Goal: Task Accomplishment & Management: Manage account settings

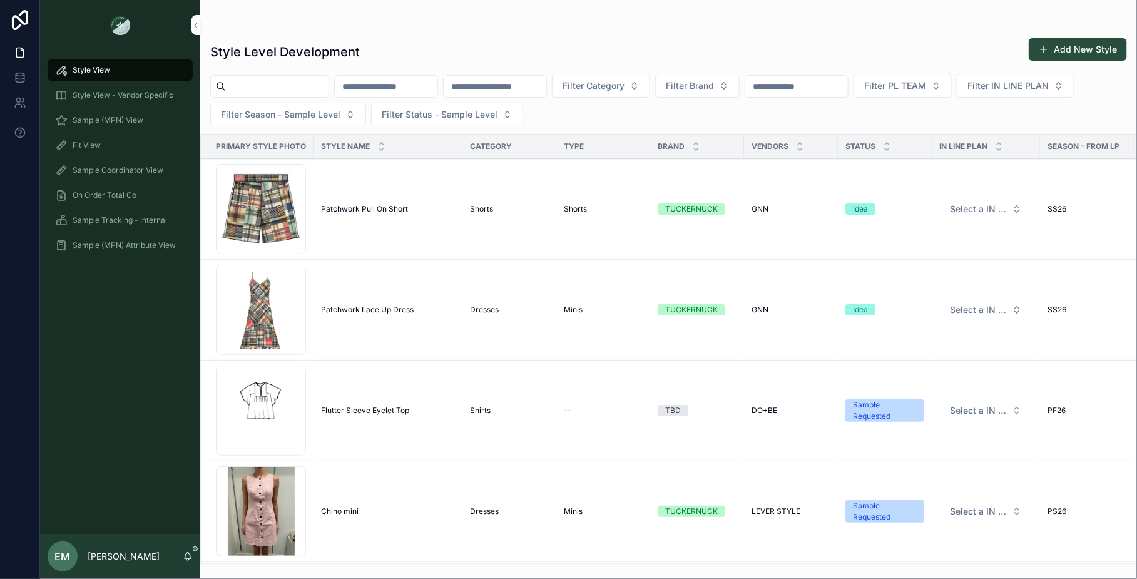
click at [133, 150] on div "Fit View" at bounding box center [120, 145] width 130 height 20
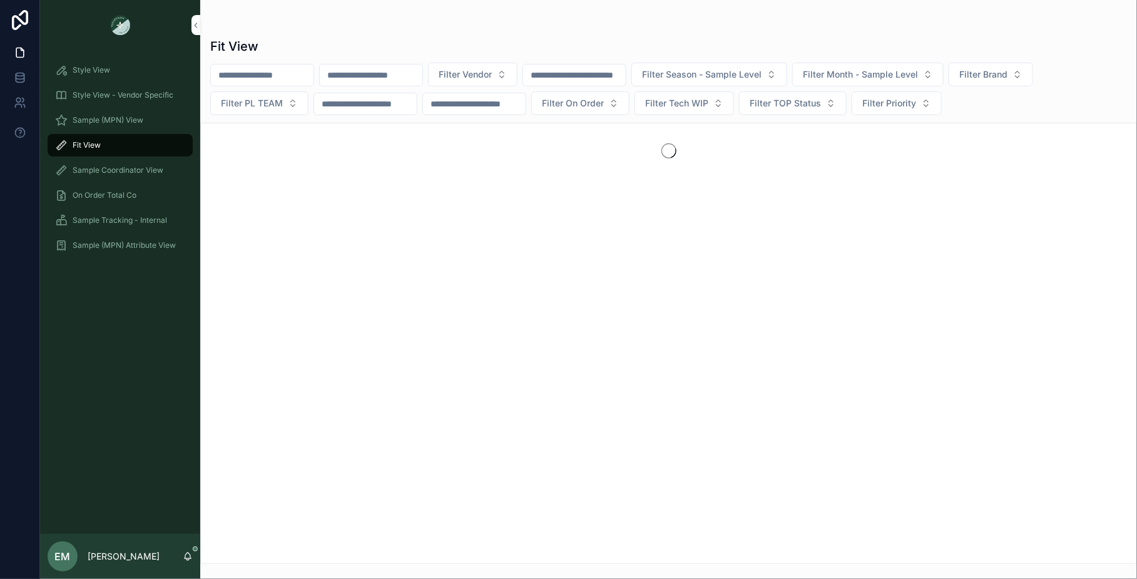
click at [492, 76] on span "Filter Vendor" at bounding box center [465, 74] width 53 height 13
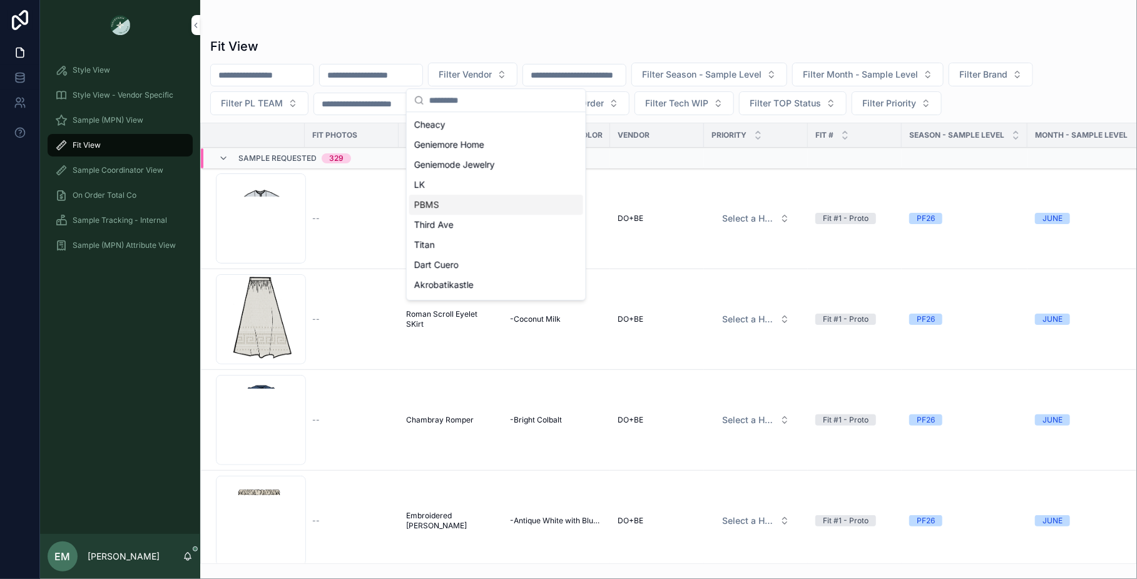
scroll to position [558, 0]
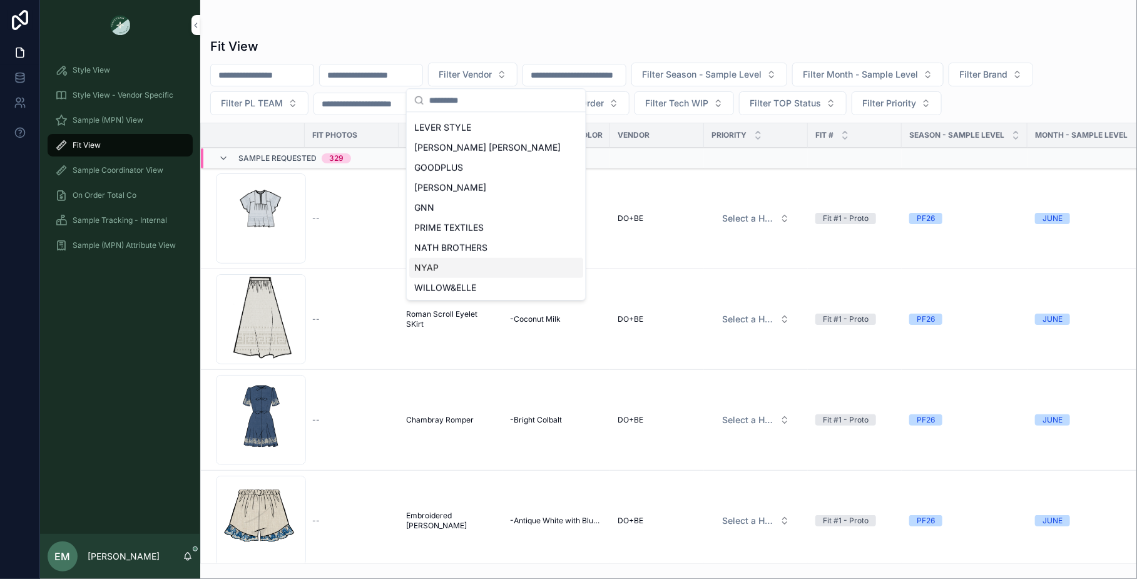
click at [469, 262] on div "NYAP" at bounding box center [496, 268] width 174 height 20
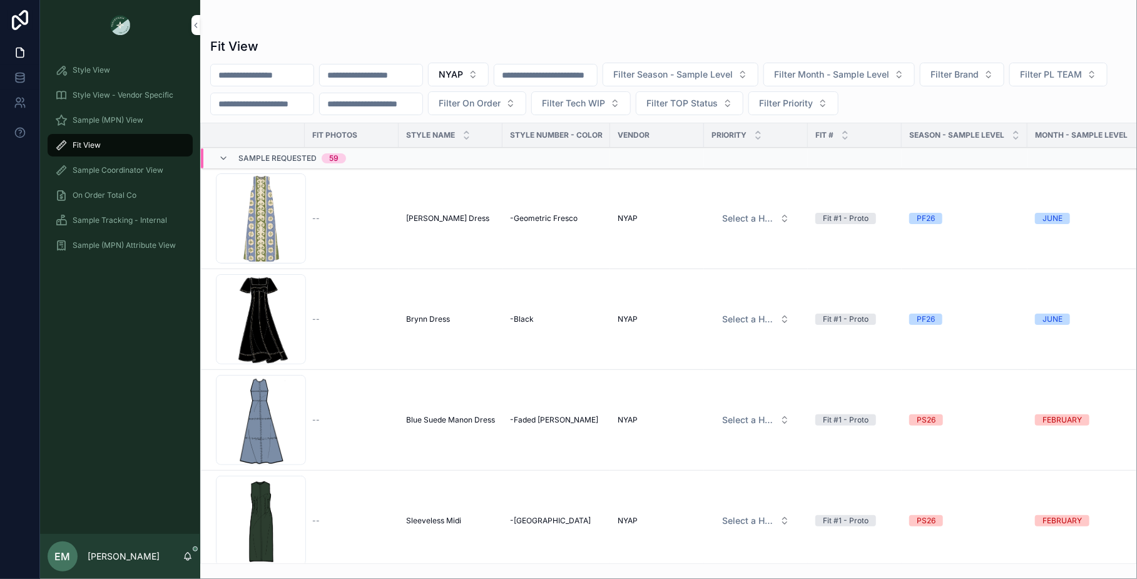
click at [292, 155] on span "Sample Requested" at bounding box center [277, 159] width 78 height 10
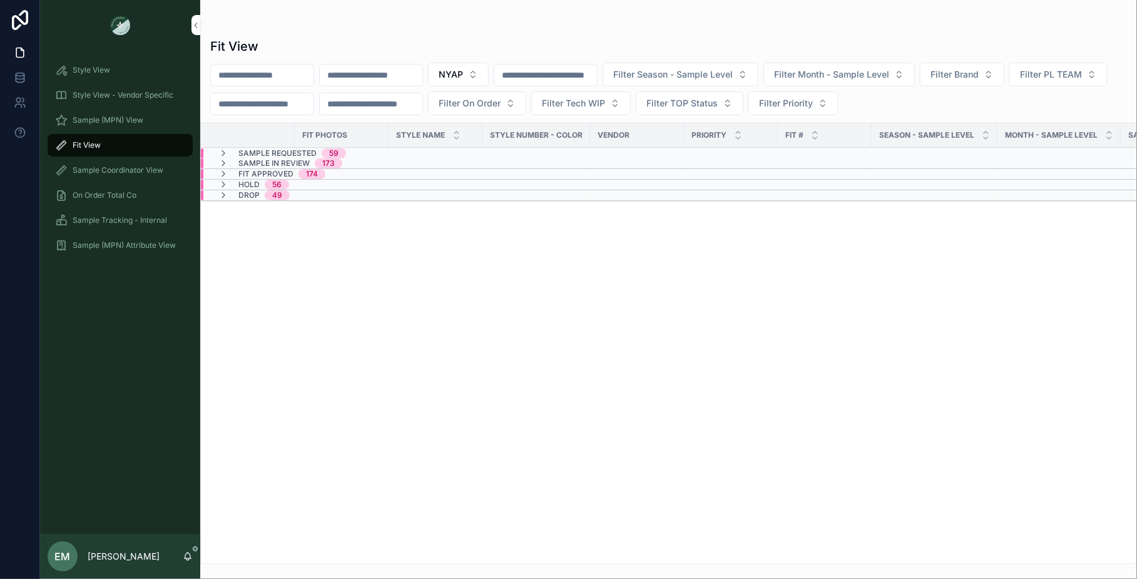
click at [292, 160] on span "Sample In Review" at bounding box center [273, 163] width 71 height 10
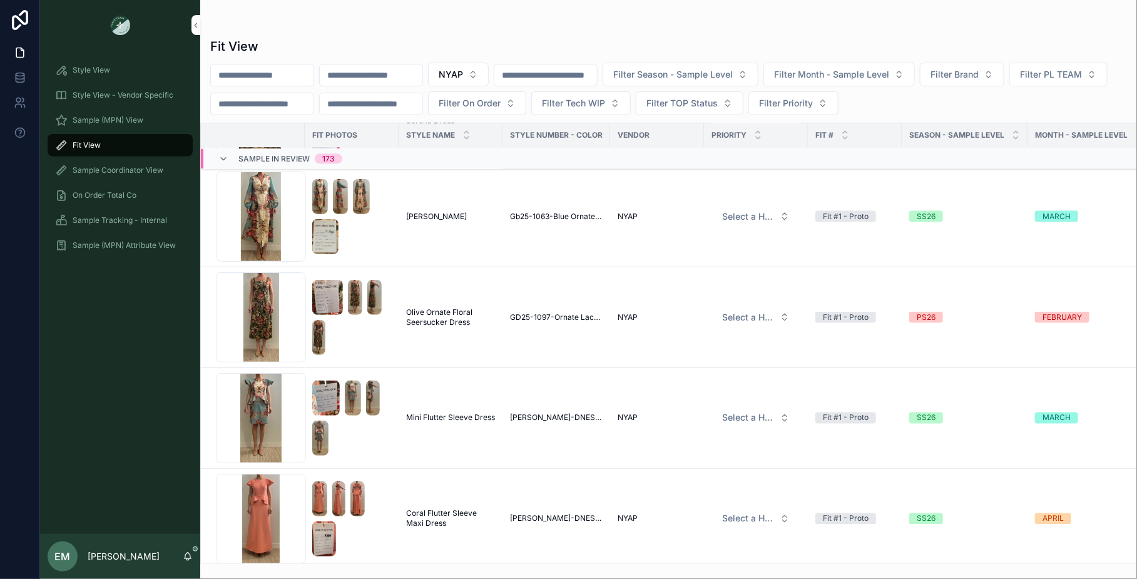
scroll to position [14419, 0]
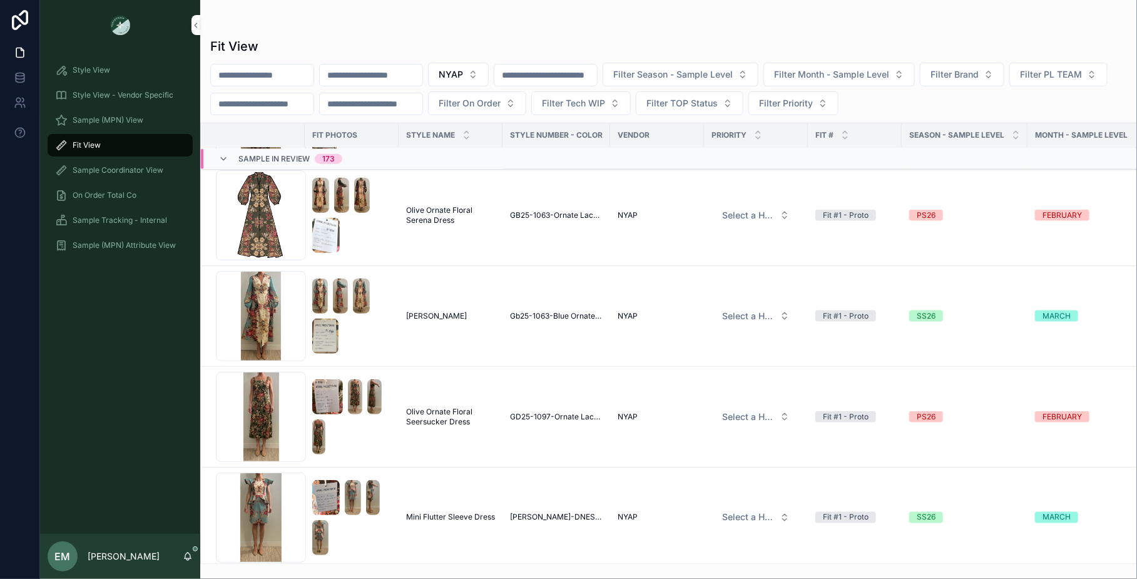
click at [571, 414] on span "GD25-1097-Ornate Lace Floral Print" at bounding box center [556, 417] width 93 height 10
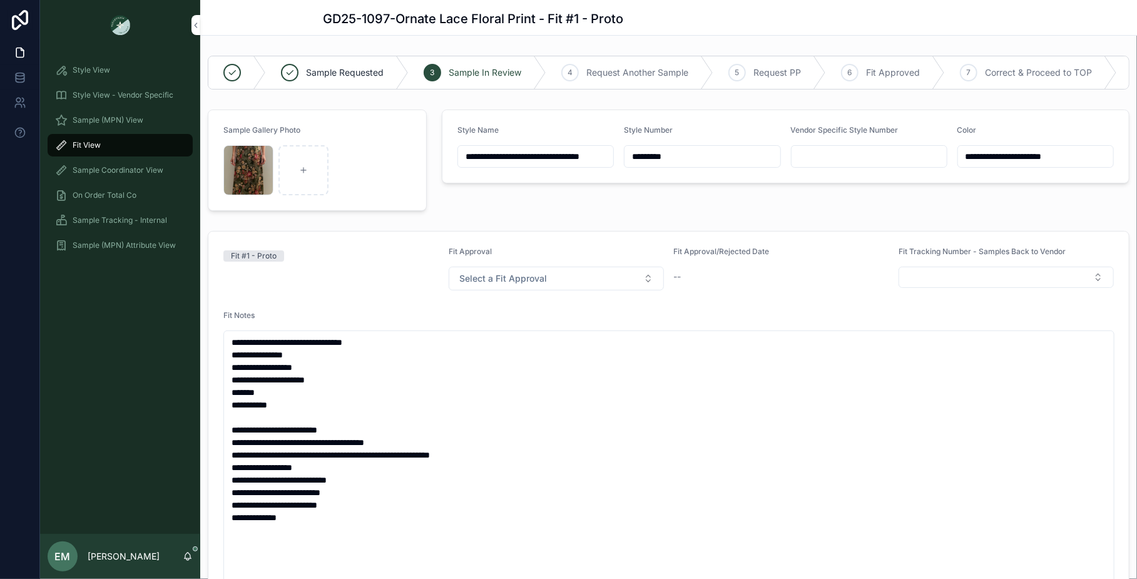
drag, startPoint x: 696, startPoint y: 158, endPoint x: 634, endPoint y: 158, distance: 62.0
click at [634, 158] on input "*********" at bounding box center [702, 157] width 155 height 18
click at [667, 213] on div "**********" at bounding box center [785, 160] width 703 height 111
click at [126, 217] on span "Sample Tracking - Internal" at bounding box center [120, 220] width 95 height 10
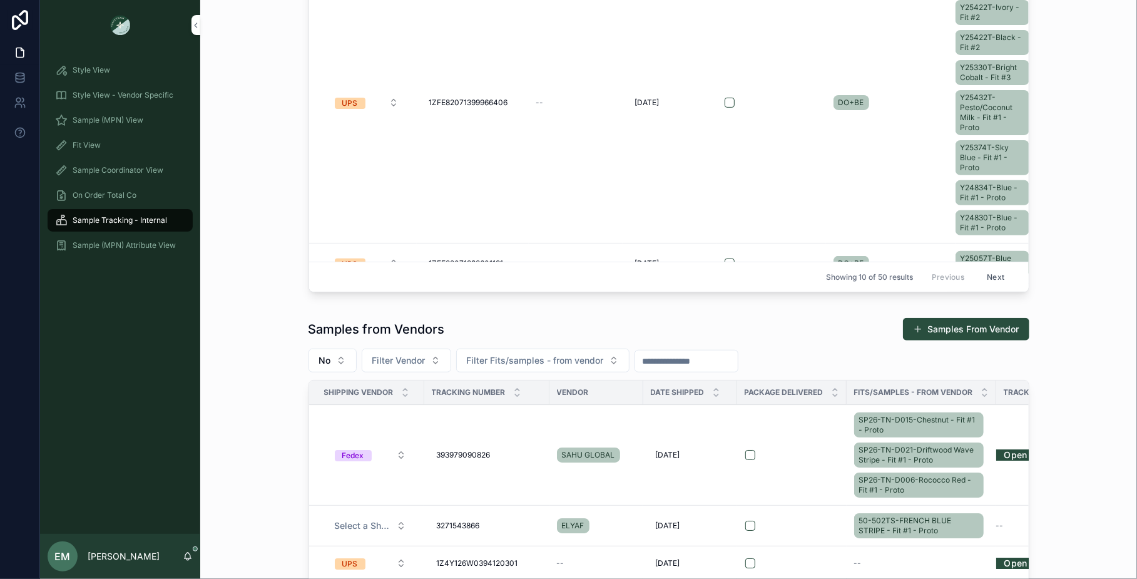
scroll to position [224, 0]
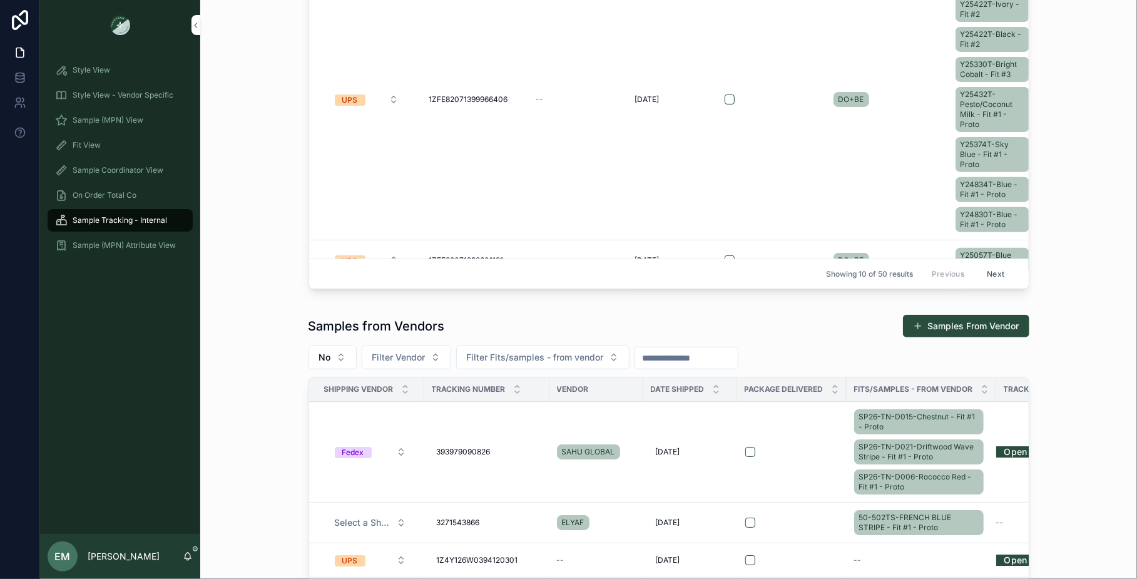
click at [342, 358] on button "No" at bounding box center [333, 357] width 48 height 24
click at [265, 260] on div "Samples to Vendors Samples to Vendor No Filter Vendor Filter Fits/samples - to …" at bounding box center [668, 42] width 917 height 513
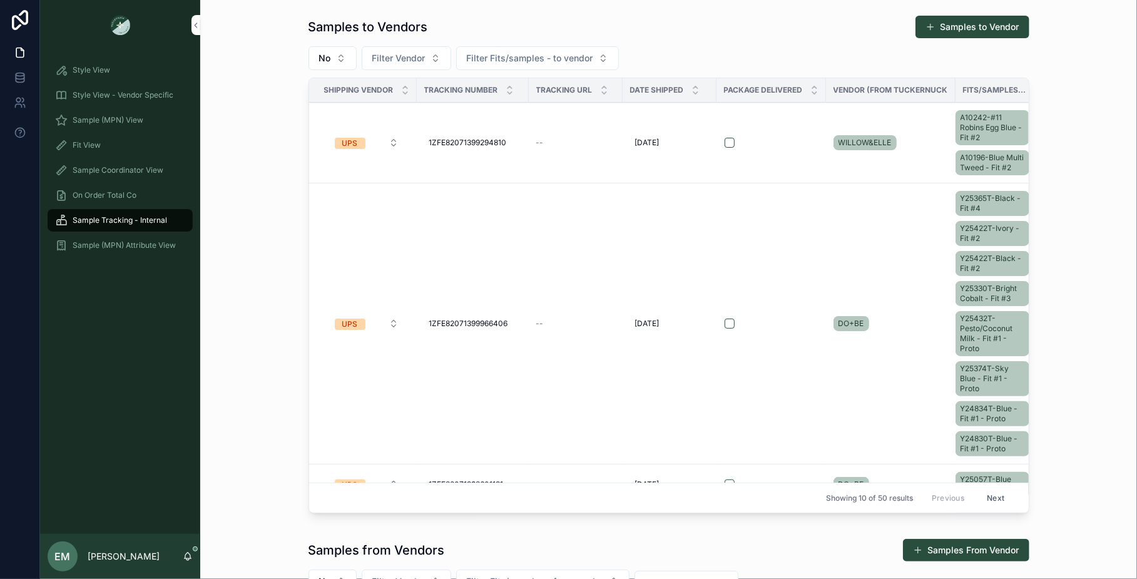
click at [341, 58] on button "No" at bounding box center [333, 58] width 48 height 24
click at [287, 109] on div "----" at bounding box center [332, 108] width 174 height 20
click at [495, 61] on span "Filter Vendor" at bounding box center [489, 58] width 53 height 13
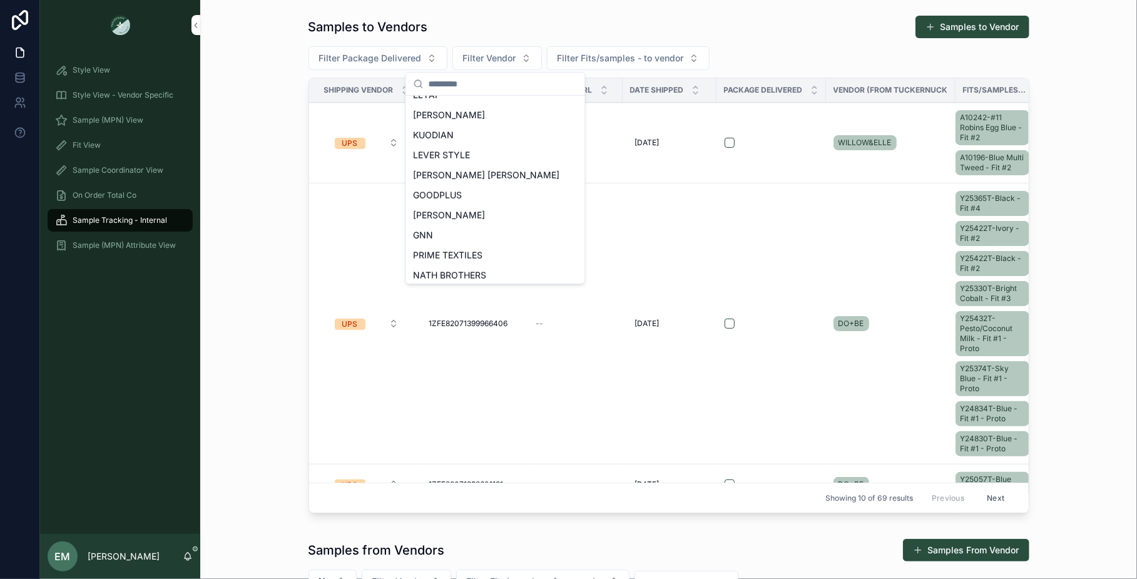
scroll to position [558, 0]
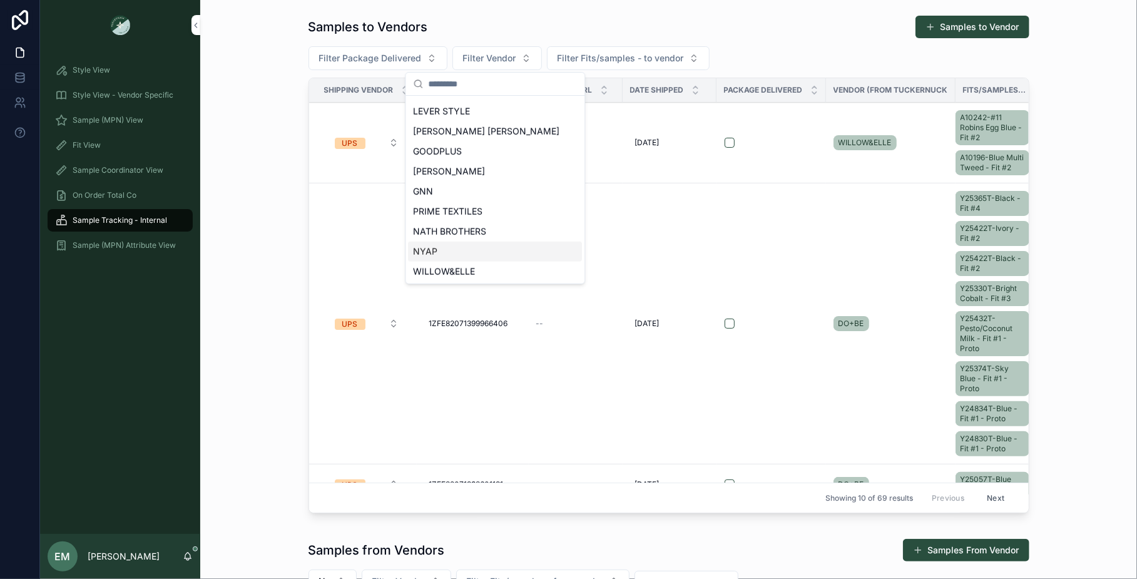
click at [458, 243] on div "NYAP" at bounding box center [496, 252] width 174 height 20
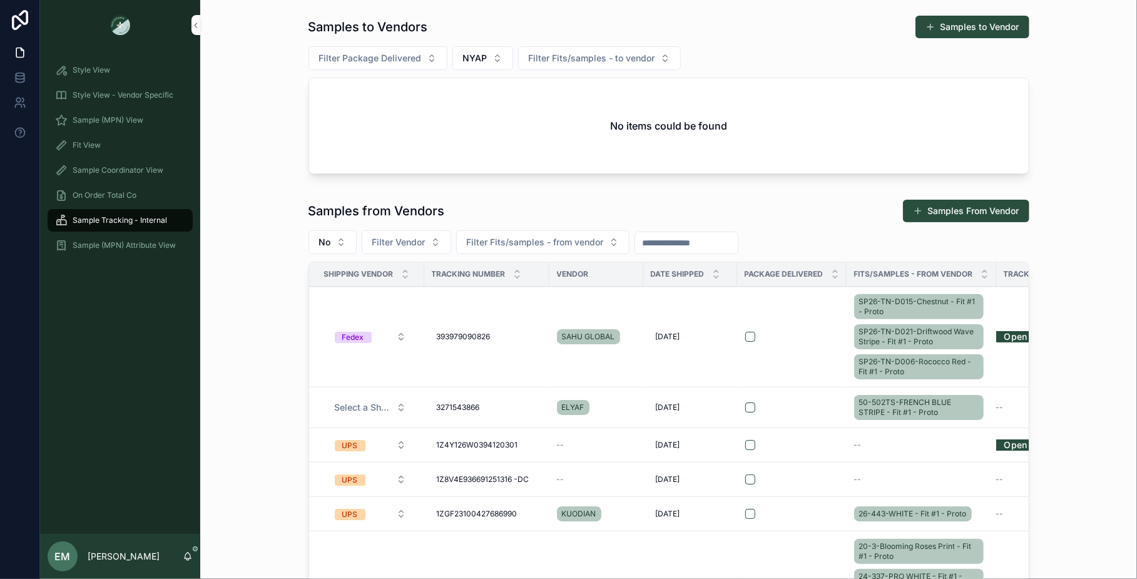
click at [477, 56] on span "NYAP" at bounding box center [475, 58] width 24 height 13
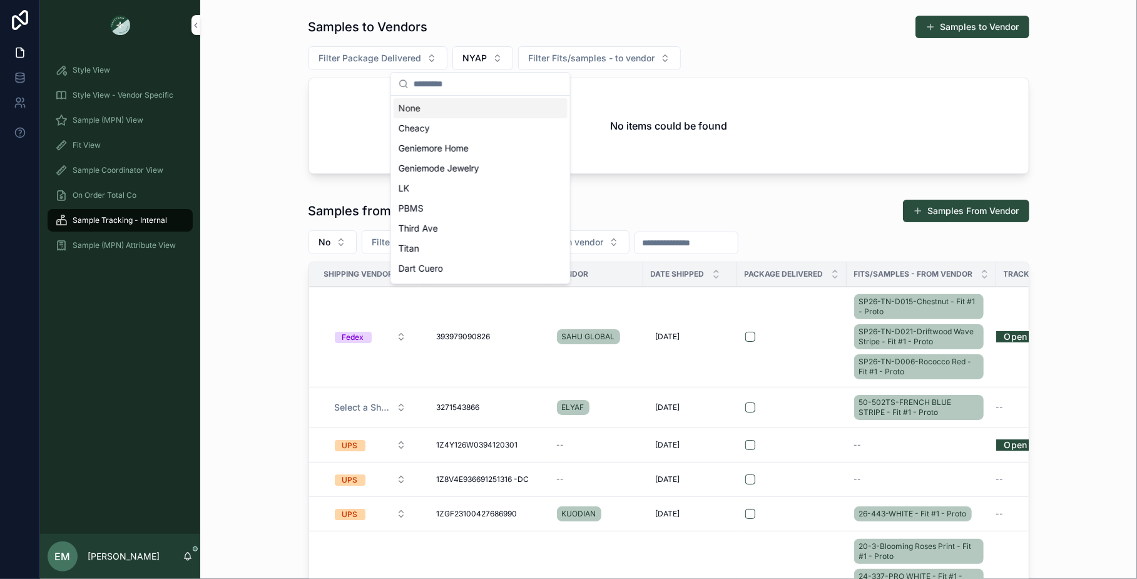
click at [461, 105] on div "None" at bounding box center [481, 108] width 174 height 20
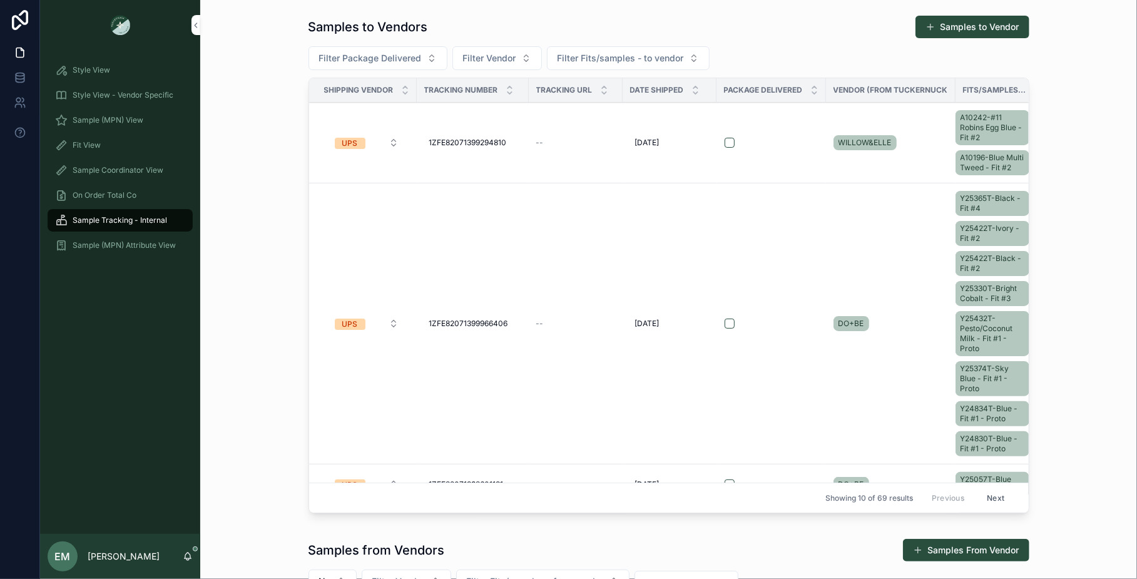
click at [300, 163] on div "Samples to Vendors Samples to Vendor Filter Package Delivered Filter Vendor Fil…" at bounding box center [668, 266] width 917 height 513
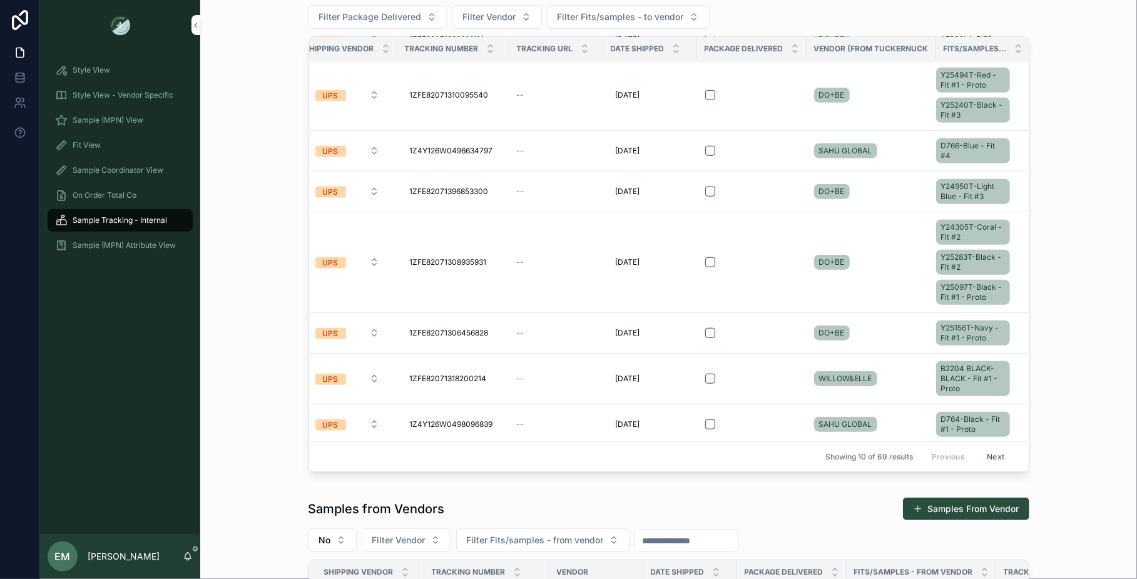
scroll to position [95, 0]
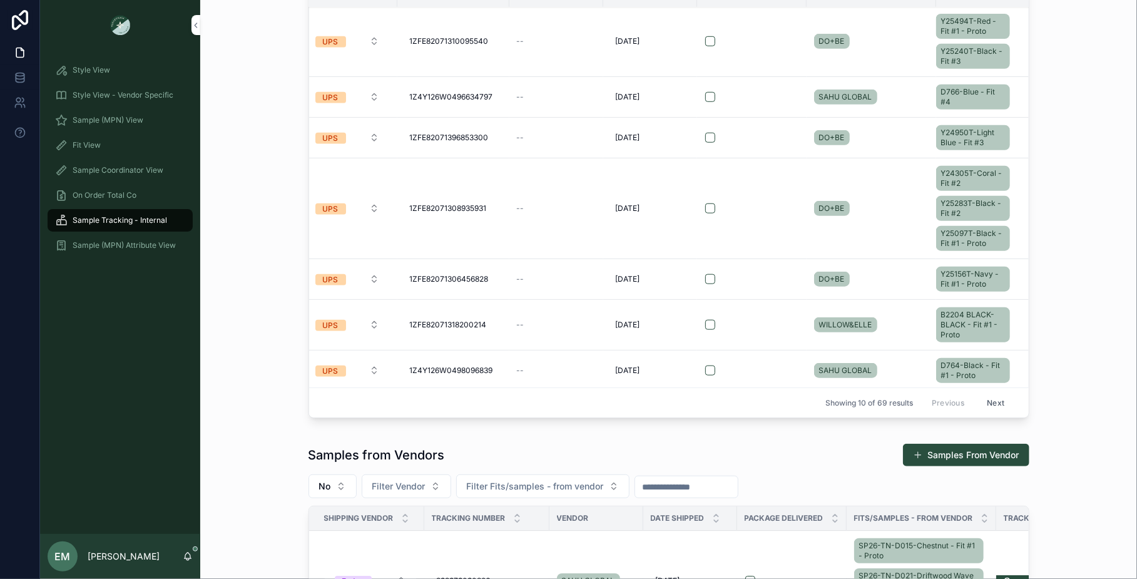
click at [995, 395] on button "Next" at bounding box center [995, 402] width 35 height 19
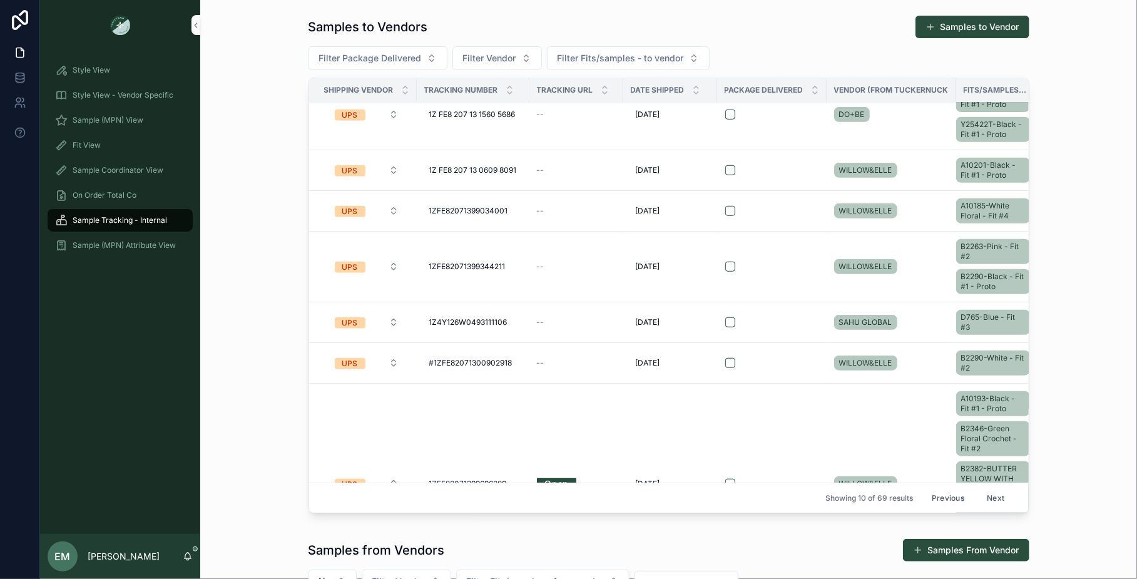
scroll to position [473, 0]
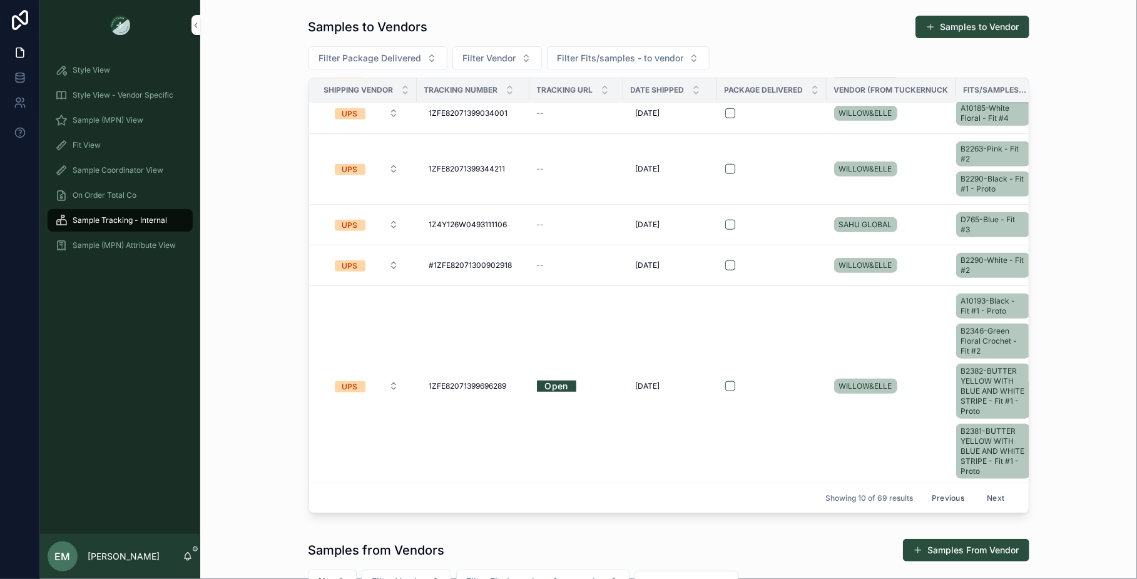
click at [993, 491] on button "Next" at bounding box center [995, 497] width 35 height 19
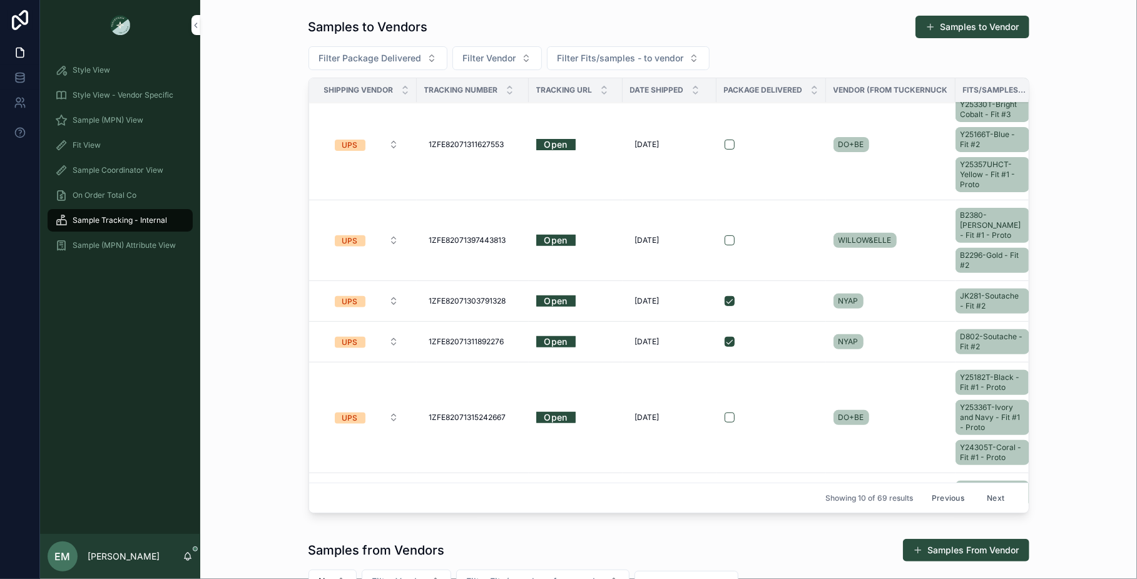
scroll to position [454, 0]
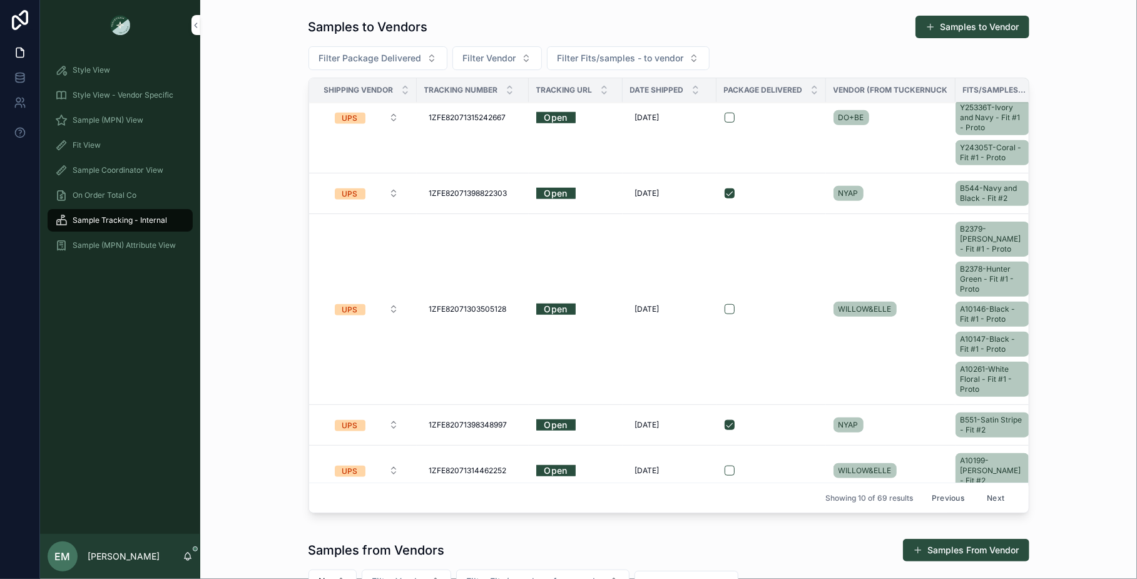
click at [946, 495] on button "Previous" at bounding box center [948, 497] width 50 height 19
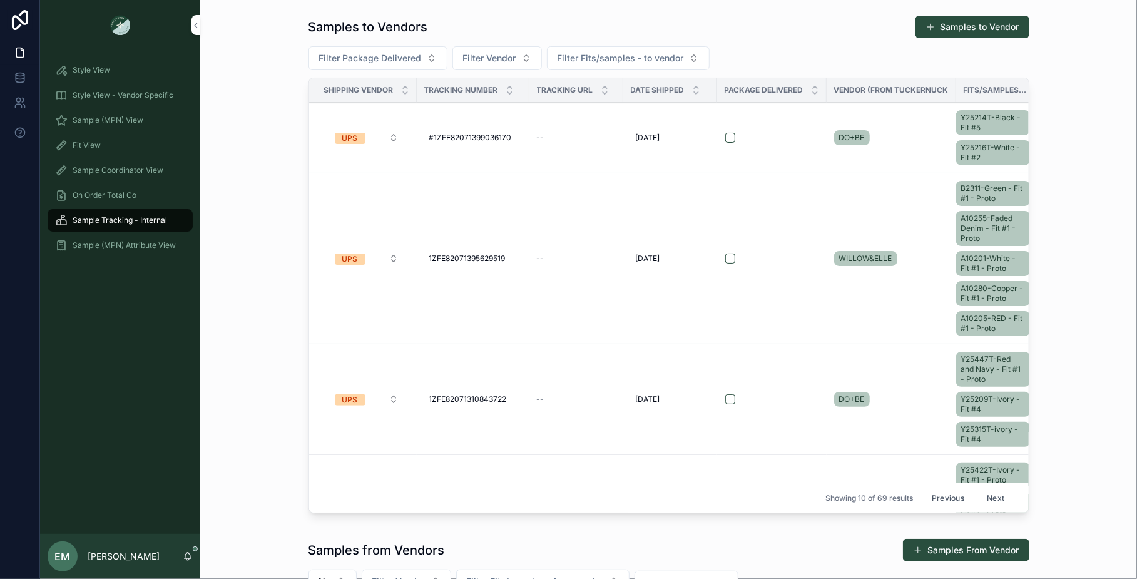
click at [948, 493] on button "Previous" at bounding box center [948, 497] width 50 height 19
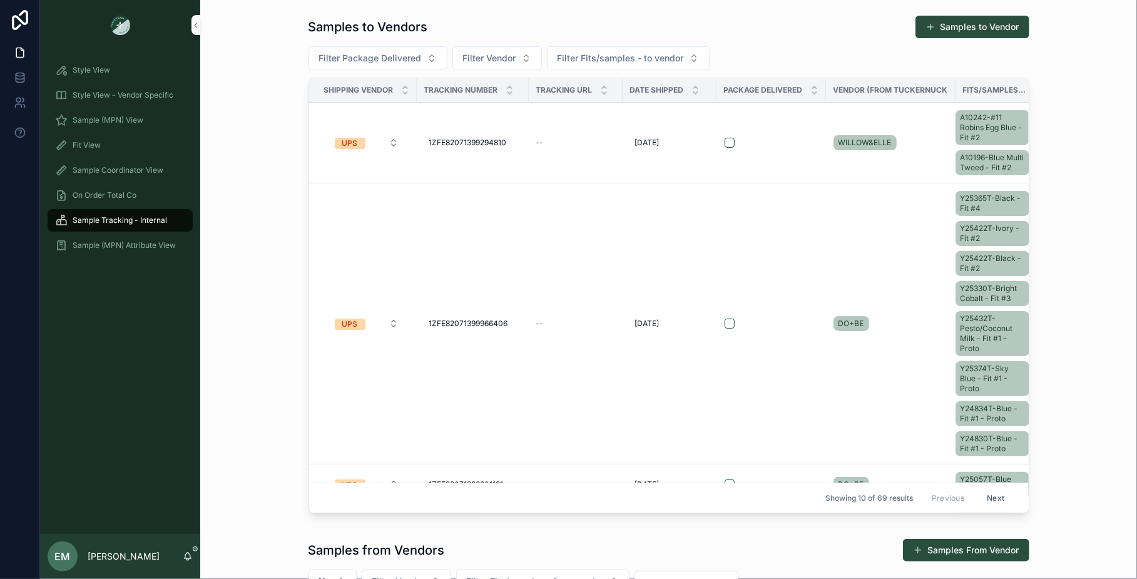
click at [1071, 146] on div "Samples to Vendors Samples to Vendor Filter Package Delivered Filter Vendor Fil…" at bounding box center [668, 266] width 917 height 513
click at [393, 55] on span "Filter Package Delivered" at bounding box center [370, 58] width 103 height 13
click at [348, 145] on div "Yes" at bounding box center [377, 148] width 174 height 20
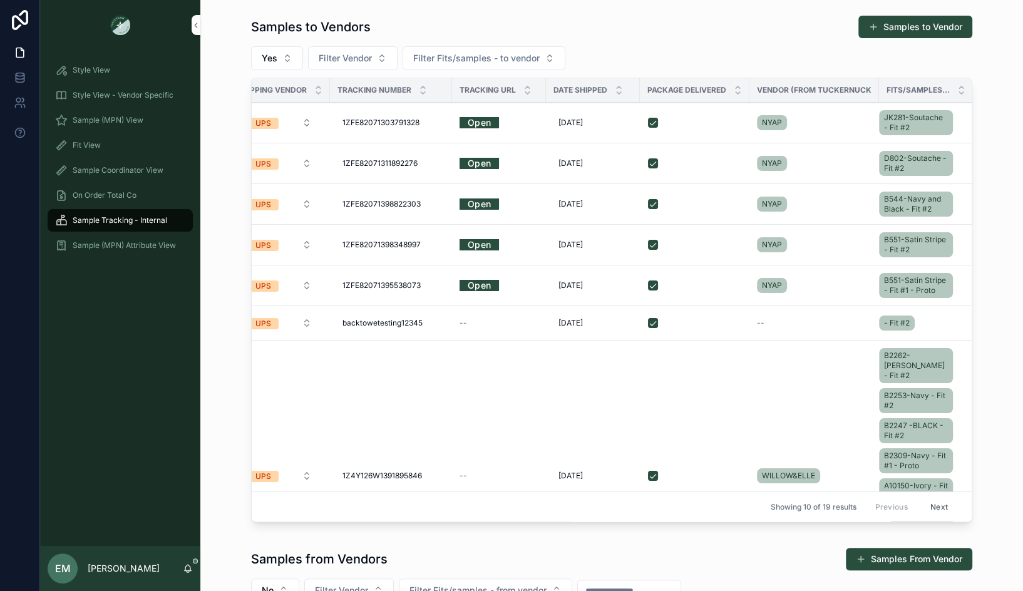
click at [111, 142] on div "Fit View" at bounding box center [120, 145] width 130 height 20
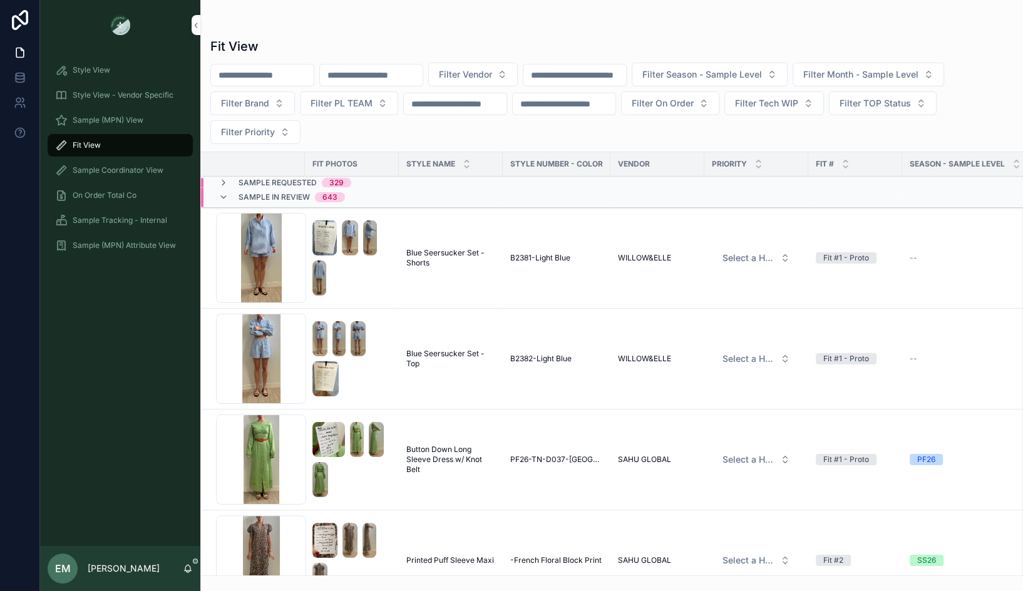
click at [281, 197] on span "Sample In Review" at bounding box center [273, 197] width 71 height 10
